Goal: Find specific page/section: Find specific page/section

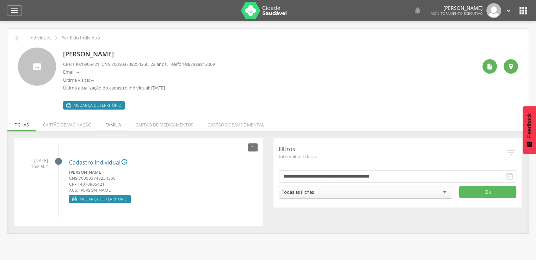
click at [113, 124] on li "Família" at bounding box center [113, 123] width 30 height 17
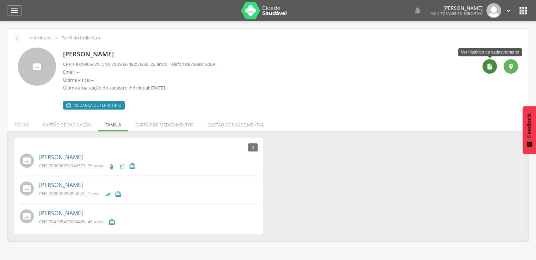
click at [488, 68] on icon "" at bounding box center [489, 66] width 7 height 7
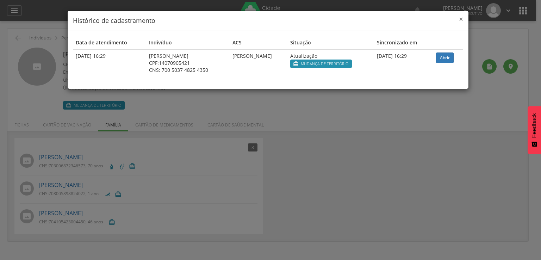
click at [462, 17] on span "×" at bounding box center [461, 19] width 4 height 10
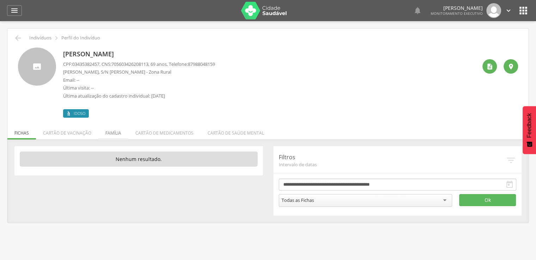
click at [111, 129] on li "Família" at bounding box center [113, 131] width 30 height 17
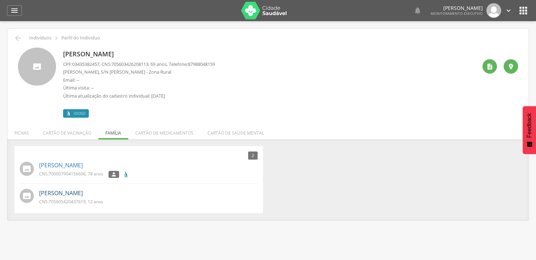
click at [83, 192] on link "[PERSON_NAME]" at bounding box center [61, 193] width 44 height 8
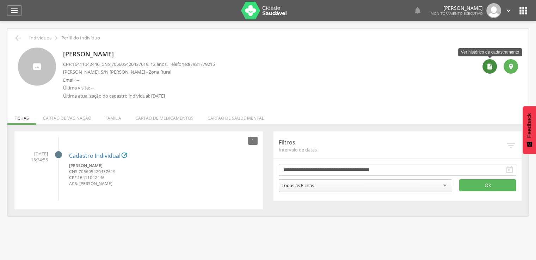
click at [490, 66] on icon "" at bounding box center [489, 66] width 7 height 7
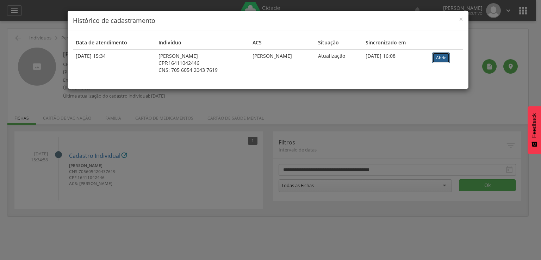
click at [443, 58] on link "Abrir" at bounding box center [441, 58] width 18 height 11
click at [460, 22] on span "×" at bounding box center [461, 19] width 4 height 10
